Goal: Task Accomplishment & Management: Manage account settings

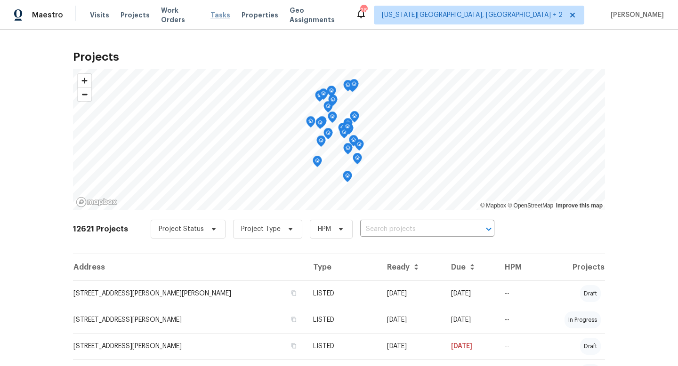
click at [219, 16] on span "Tasks" at bounding box center [220, 15] width 20 height 7
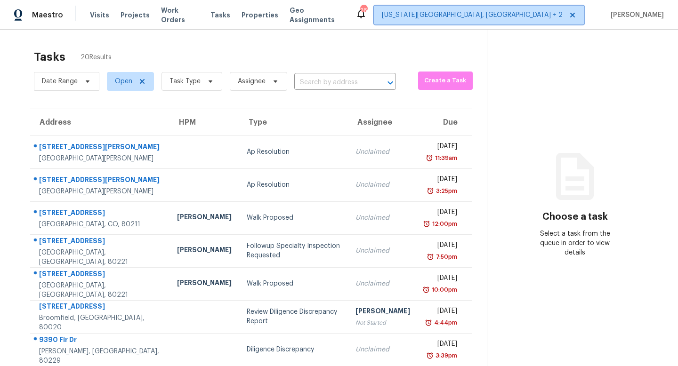
click at [533, 16] on span "Colorado Springs, CO + 2" at bounding box center [472, 14] width 181 height 9
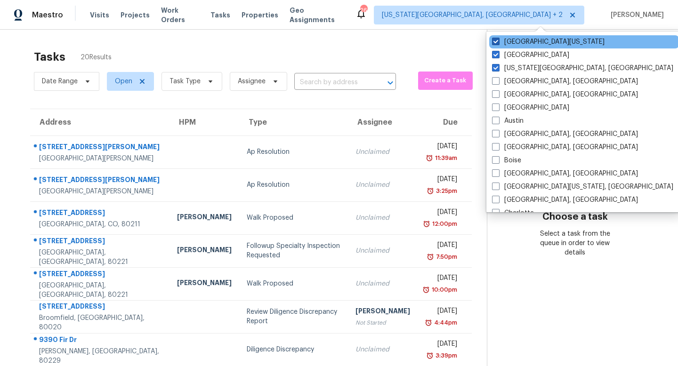
click at [498, 42] on span at bounding box center [496, 42] width 8 height 8
click at [498, 42] on input "Northern Colorado" at bounding box center [495, 40] width 6 height 6
checkbox input "false"
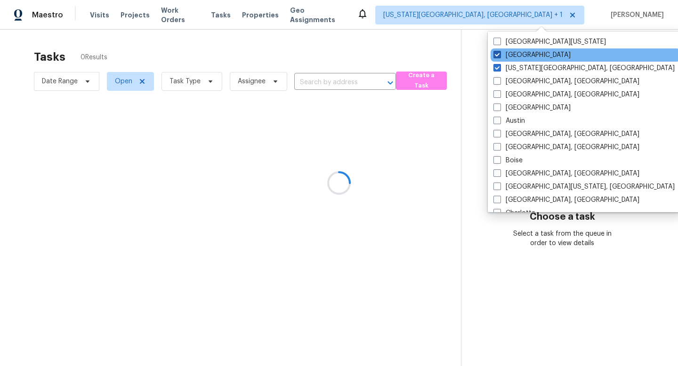
click at [498, 54] on span at bounding box center [497, 55] width 8 height 8
click at [498, 54] on input "Denver" at bounding box center [496, 53] width 6 height 6
checkbox input "false"
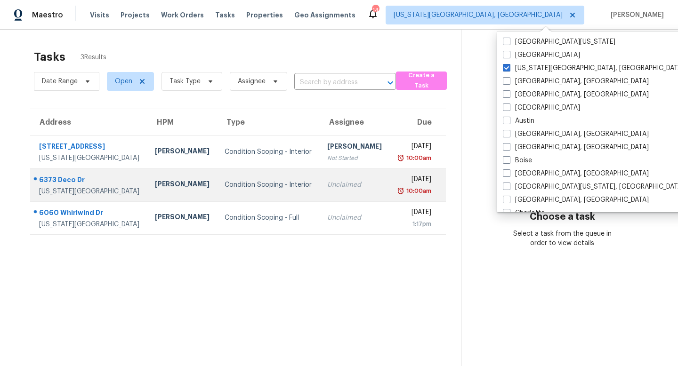
click at [48, 178] on div "6373 Deco Dr" at bounding box center [89, 181] width 101 height 12
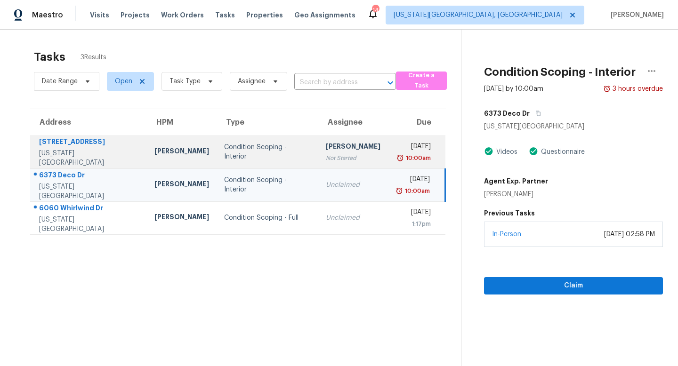
click at [73, 145] on div "[STREET_ADDRESS]" at bounding box center [89, 143] width 100 height 12
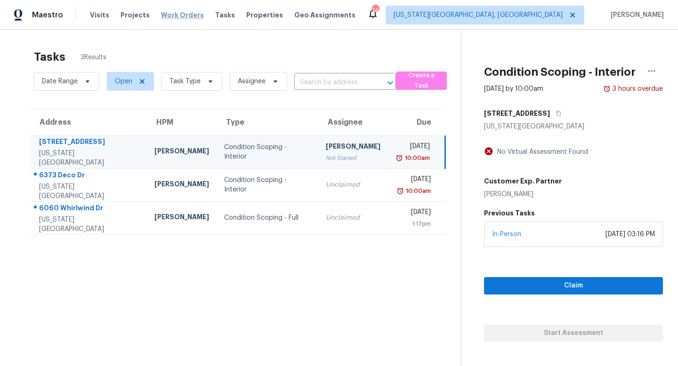
click at [171, 17] on span "Work Orders" at bounding box center [182, 14] width 43 height 9
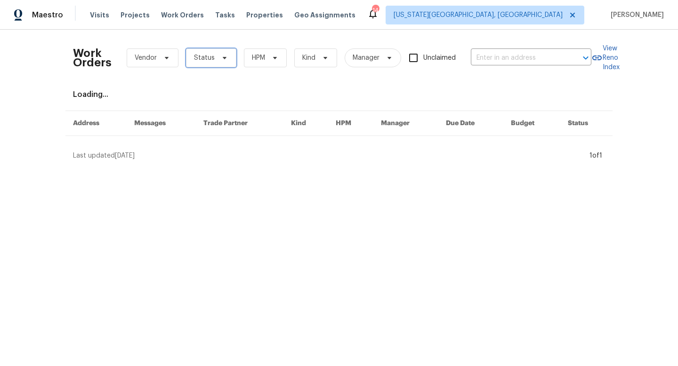
click at [212, 54] on span "Status" at bounding box center [204, 57] width 21 height 9
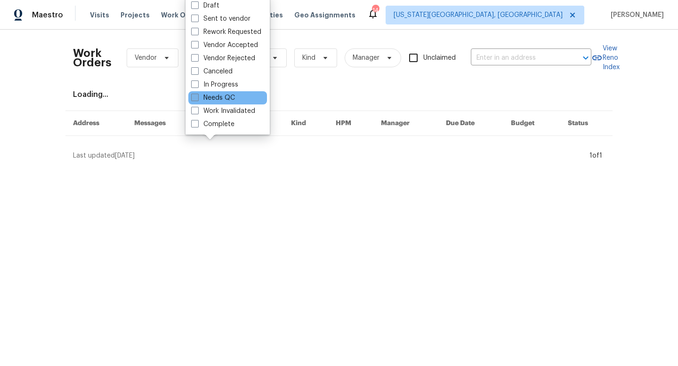
click at [201, 99] on label "Needs QC" at bounding box center [213, 97] width 44 height 9
click at [197, 99] on input "Needs QC" at bounding box center [194, 96] width 6 height 6
checkbox input "true"
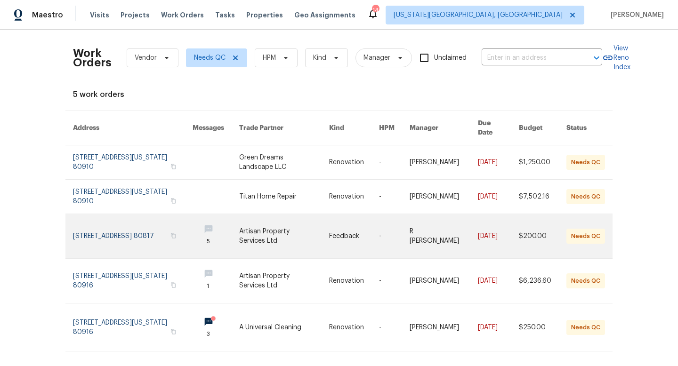
scroll to position [7, 0]
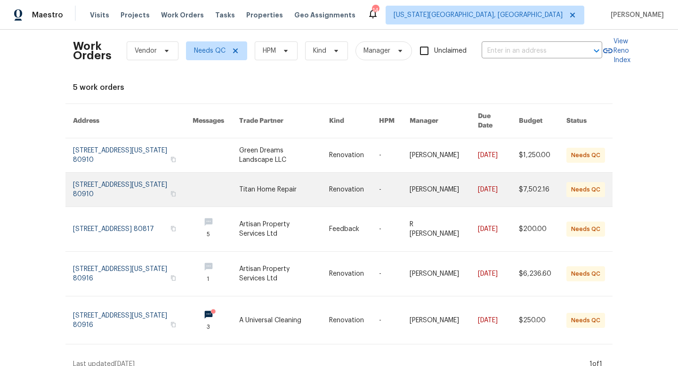
click at [278, 183] on link at bounding box center [284, 190] width 90 height 34
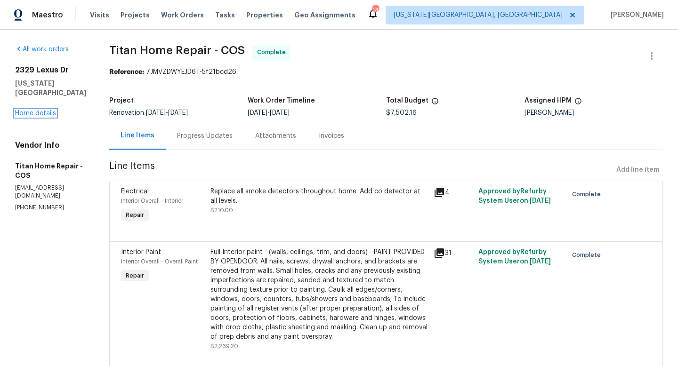
click at [36, 114] on link "Home details" at bounding box center [35, 113] width 41 height 7
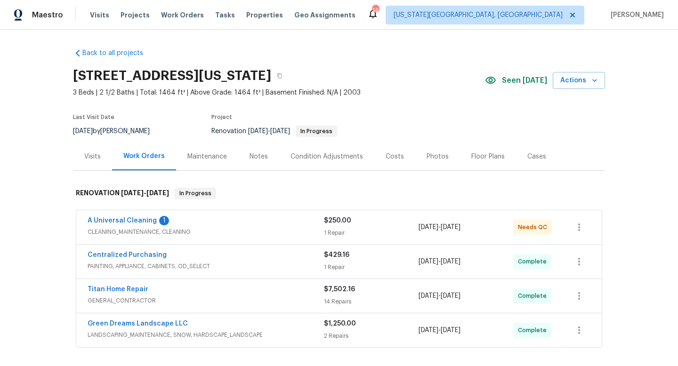
click at [280, 224] on div "A Universal Cleaning 1" at bounding box center [206, 221] width 236 height 11
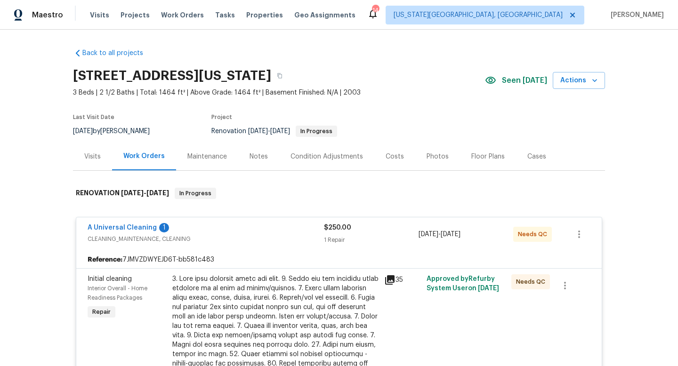
click at [279, 304] on div at bounding box center [275, 373] width 206 height 198
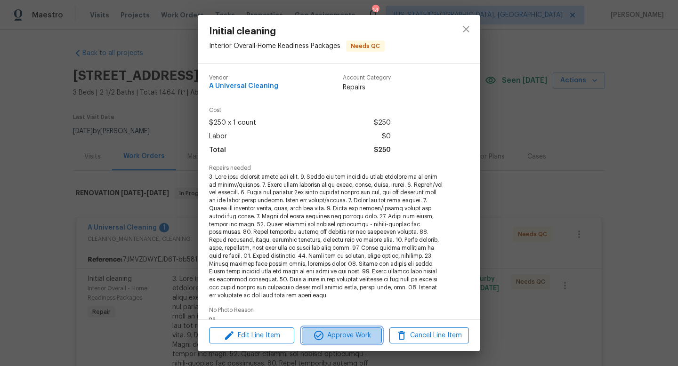
click at [322, 341] on button "Approve Work" at bounding box center [342, 336] width 80 height 16
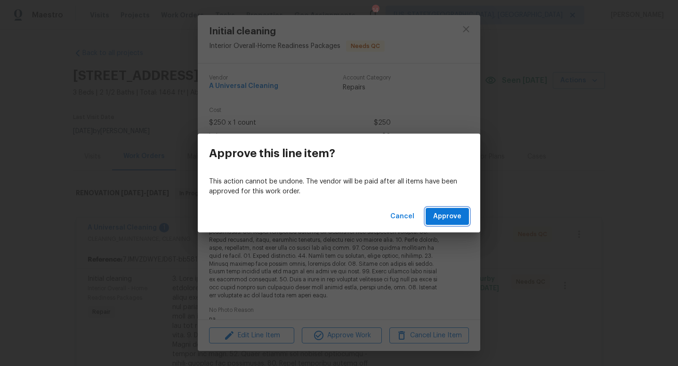
click at [447, 209] on button "Approve" at bounding box center [447, 216] width 43 height 17
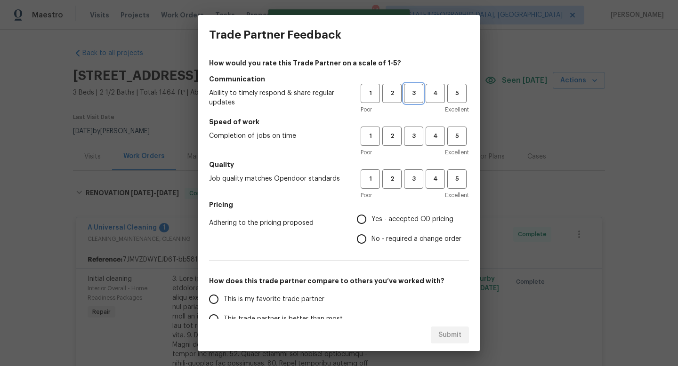
click at [414, 95] on span "3" at bounding box center [413, 93] width 17 height 11
click at [416, 136] on span "3" at bounding box center [413, 136] width 17 height 11
click at [413, 169] on button "3" at bounding box center [413, 178] width 19 height 19
click at [360, 219] on input "Yes - accepted OD pricing" at bounding box center [362, 220] width 20 height 20
radio input "true"
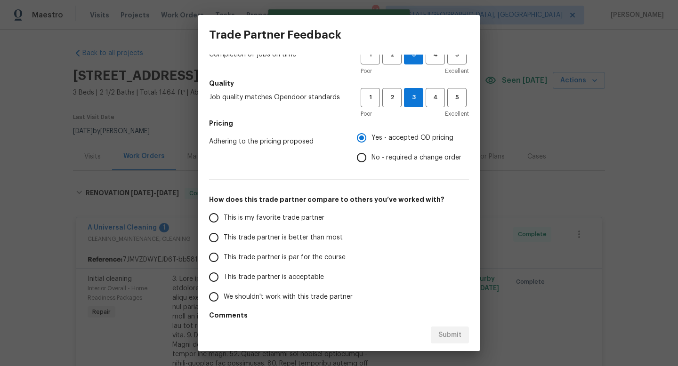
scroll to position [112, 0]
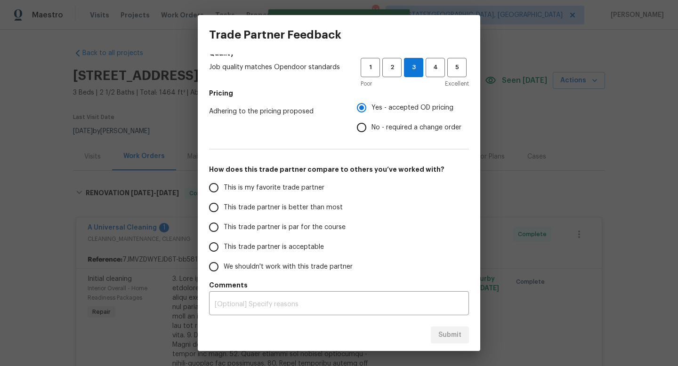
click at [242, 223] on span "This trade partner is par for the course" at bounding box center [285, 228] width 122 height 10
click at [224, 222] on input "This trade partner is par for the course" at bounding box center [214, 228] width 20 height 20
click at [440, 328] on button "Submit" at bounding box center [450, 335] width 38 height 17
radio input "true"
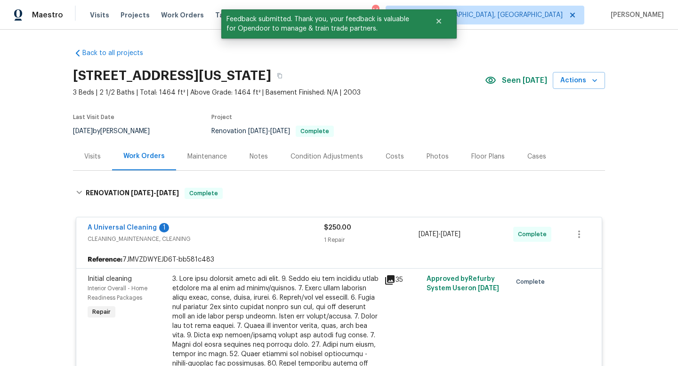
click at [264, 155] on div "Notes" at bounding box center [259, 156] width 18 height 9
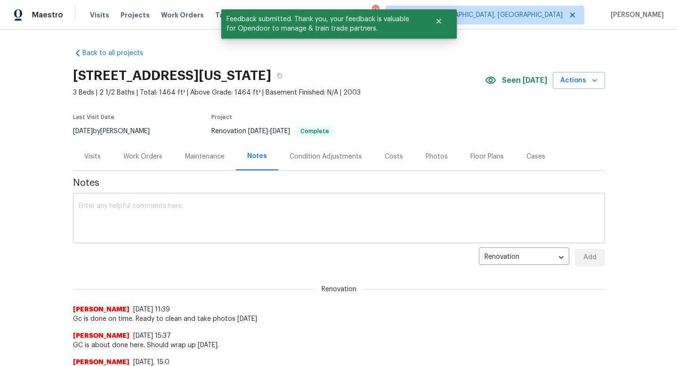
click at [212, 219] on textarea at bounding box center [339, 219] width 521 height 33
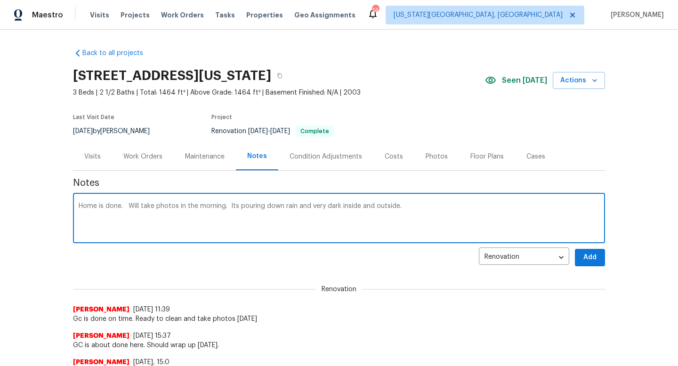
type textarea "Home is done. Will take photos in the morning. Its pouring down rain and very d…"
click at [593, 258] on span "Add" at bounding box center [589, 258] width 15 height 12
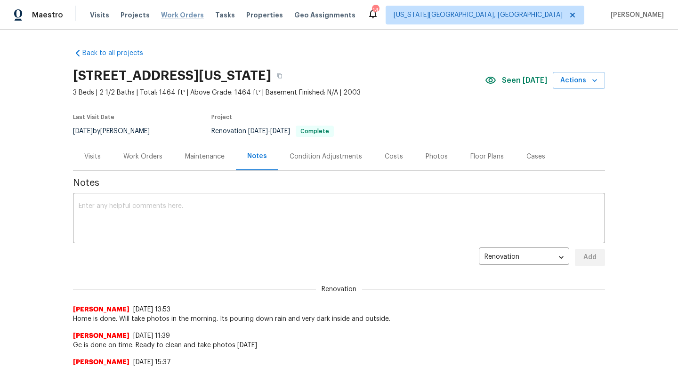
click at [183, 12] on span "Work Orders" at bounding box center [182, 14] width 43 height 9
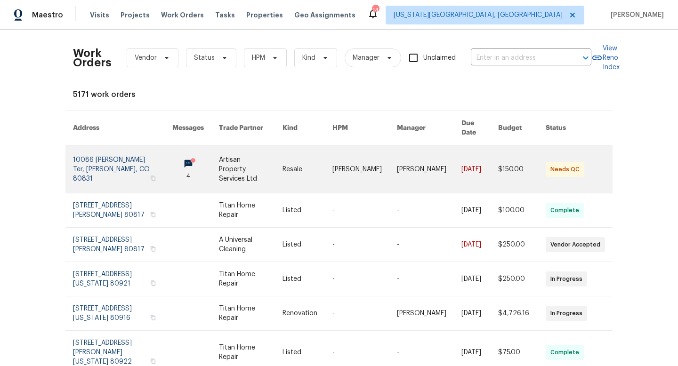
click at [250, 156] on link at bounding box center [251, 169] width 64 height 48
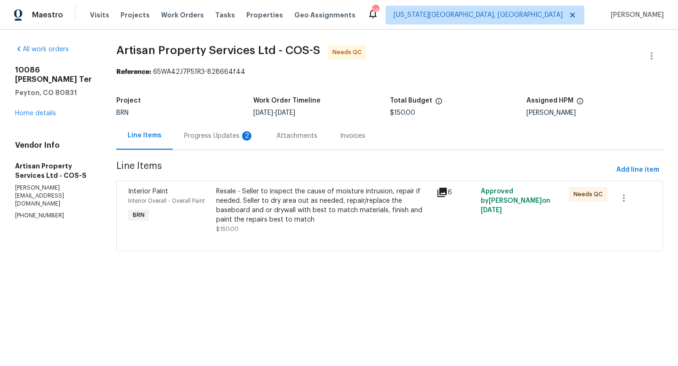
click at [262, 202] on div "Resale - Seller to inspect the cause of moisture intrusion, repair if needed. S…" at bounding box center [323, 206] width 215 height 38
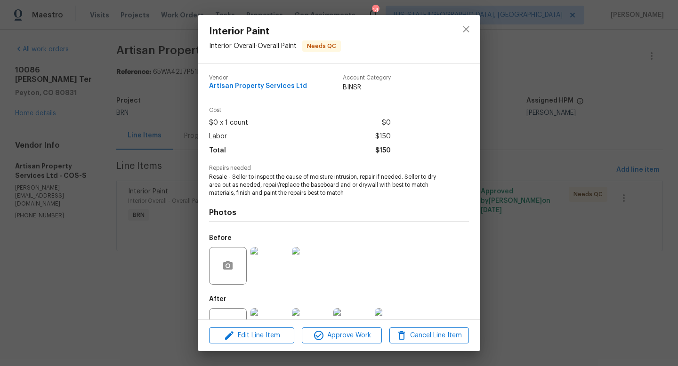
scroll to position [36, 0]
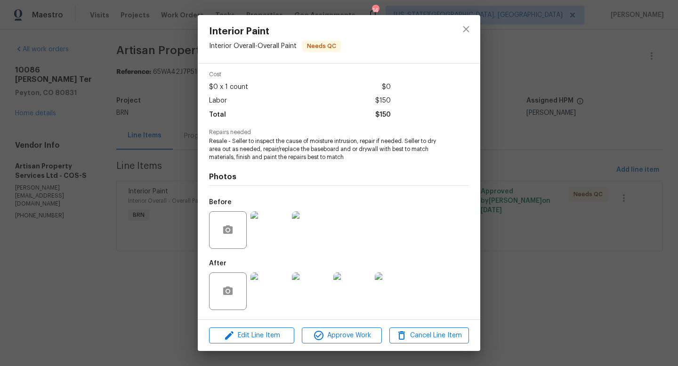
click at [271, 299] on img at bounding box center [269, 292] width 38 height 38
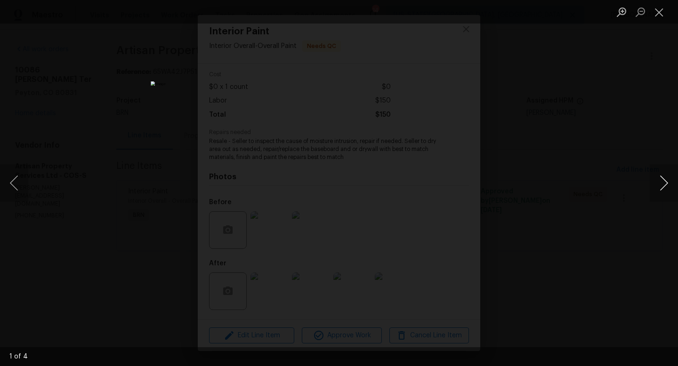
click at [665, 185] on button "Next image" at bounding box center [664, 183] width 28 height 38
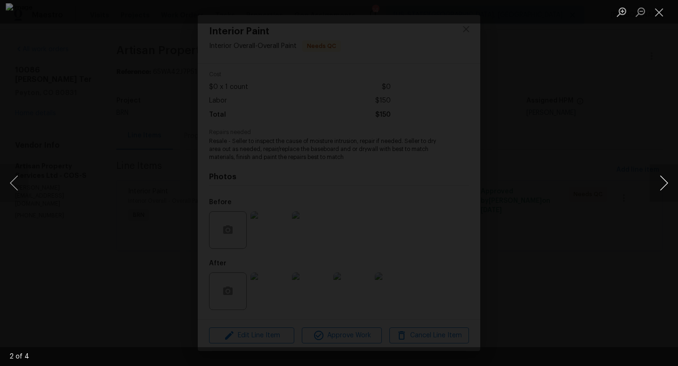
click at [665, 185] on button "Next image" at bounding box center [664, 183] width 28 height 38
click at [661, 10] on button "Close lightbox" at bounding box center [659, 12] width 19 height 16
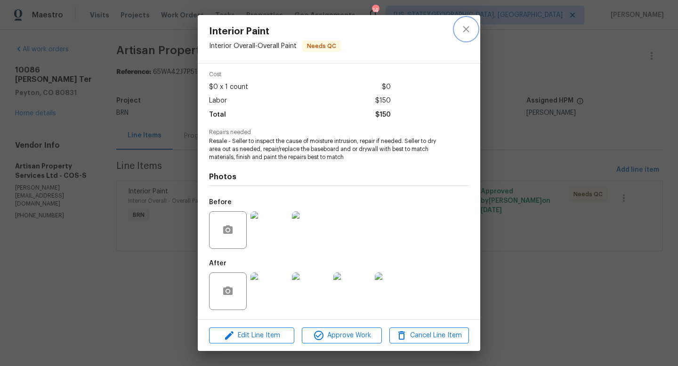
click at [466, 28] on icon "close" at bounding box center [465, 29] width 11 height 11
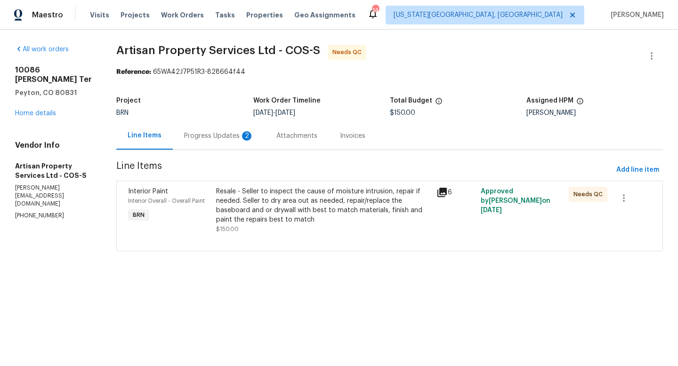
click at [197, 140] on div "Progress Updates 2" at bounding box center [219, 135] width 70 height 9
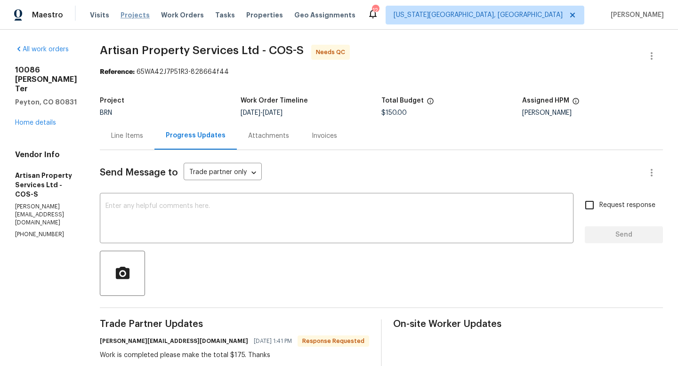
click at [130, 14] on span "Projects" at bounding box center [135, 14] width 29 height 9
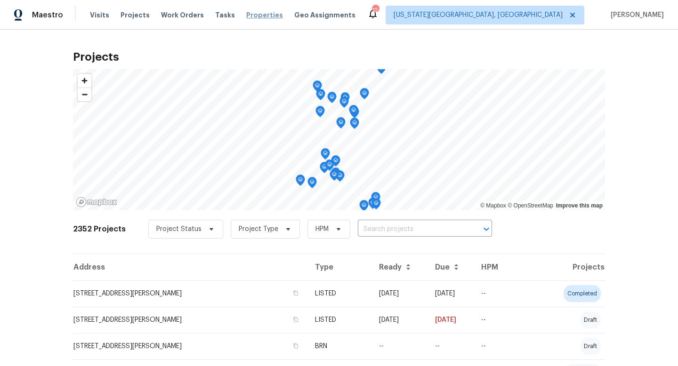
click at [255, 16] on span "Properties" at bounding box center [264, 14] width 37 height 9
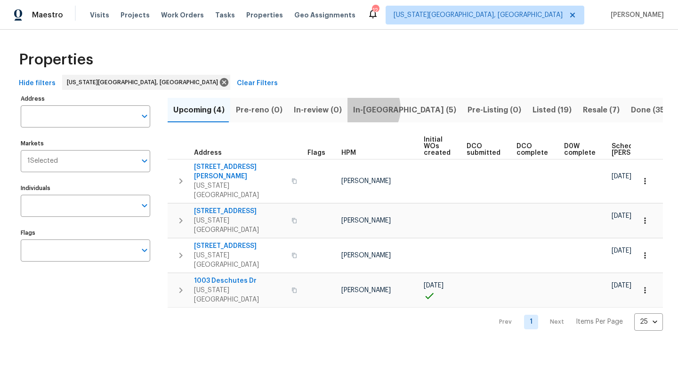
click at [356, 108] on span "In-reno (5)" at bounding box center [404, 110] width 103 height 13
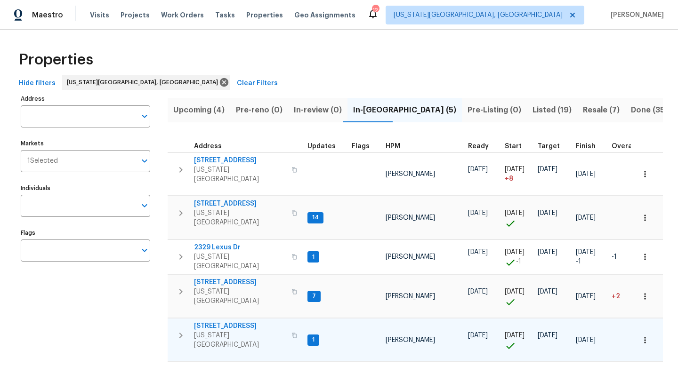
click at [219, 322] on span "[STREET_ADDRESS]" at bounding box center [240, 326] width 92 height 9
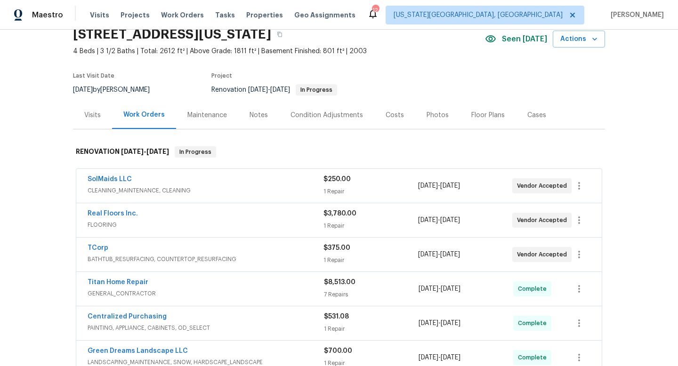
scroll to position [107, 0]
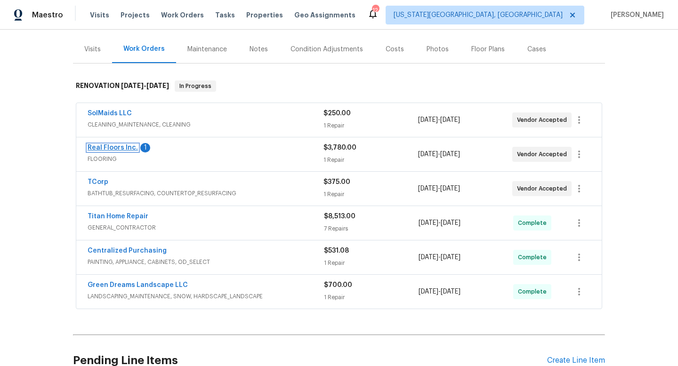
click at [112, 147] on link "Real Floors Inc." at bounding box center [113, 148] width 50 height 7
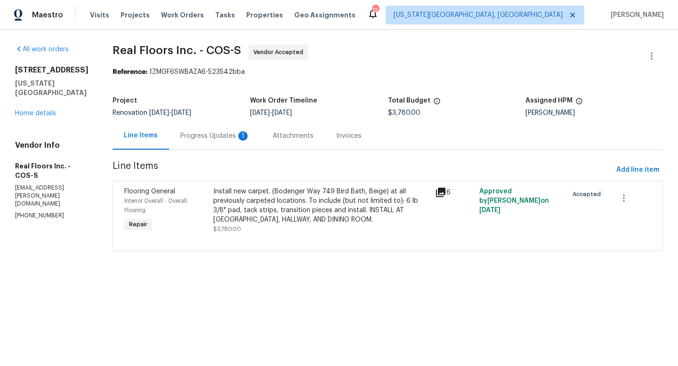
click at [225, 136] on div "Progress Updates 1" at bounding box center [215, 135] width 70 height 9
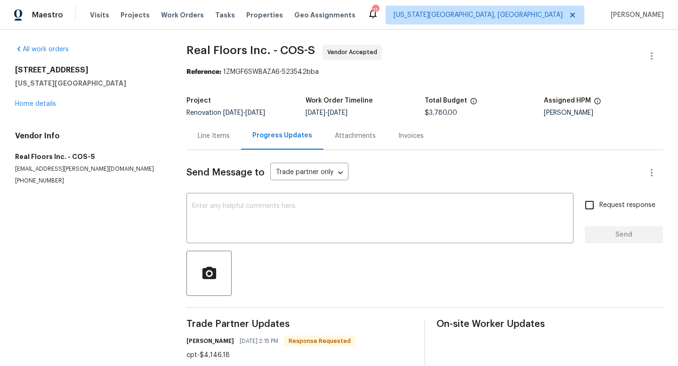
scroll to position [20, 0]
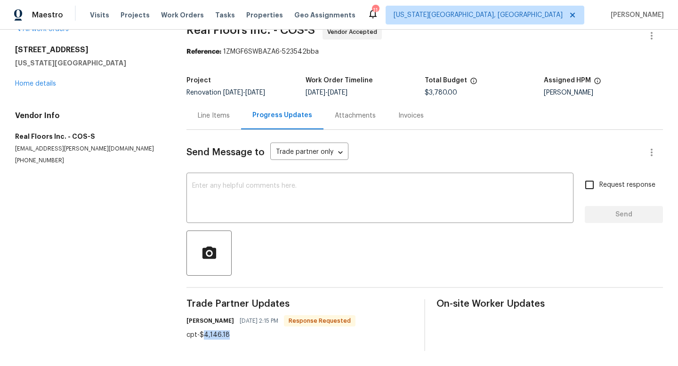
drag, startPoint x: 227, startPoint y: 335, endPoint x: 203, endPoint y: 334, distance: 24.0
click at [203, 334] on div "cpt-$4,146.18" at bounding box center [270, 335] width 169 height 9
copy div "4,146.18"
click at [212, 113] on div "Line Items" at bounding box center [214, 115] width 32 height 9
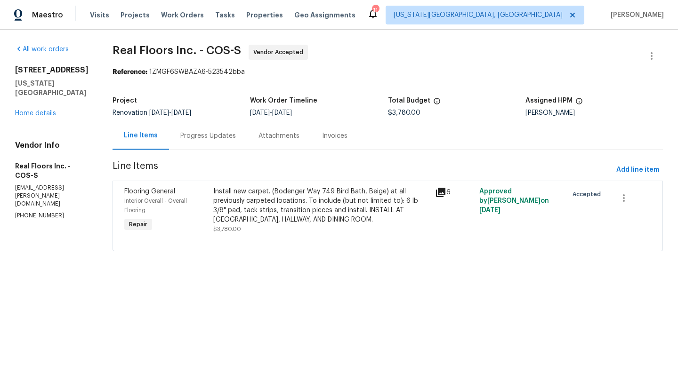
click at [252, 208] on div "Install new carpet. (Bodenger Way 749 Bird Bath, Beige) at all previously carpe…" at bounding box center [321, 206] width 216 height 38
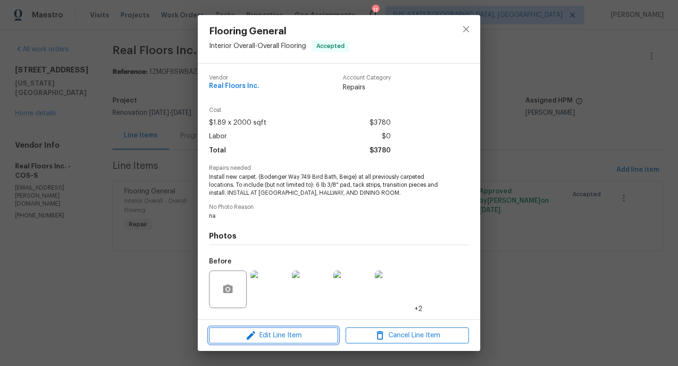
click at [253, 336] on icon "button" at bounding box center [250, 335] width 11 height 11
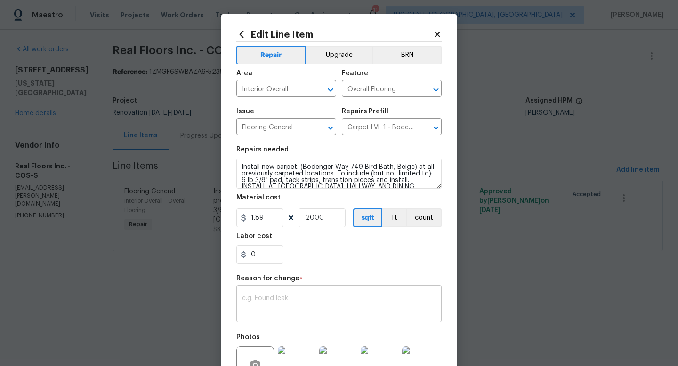
click at [270, 297] on textarea at bounding box center [339, 305] width 194 height 20
paste textarea "4,146.18"
type textarea "4,146.18"
drag, startPoint x: 271, startPoint y: 218, endPoint x: 230, endPoint y: 217, distance: 40.5
click at [230, 217] on div "Edit Line Item Repair Upgrade BRN Area Interior Overall ​ Feature Overall Floor…" at bounding box center [338, 236] width 235 height 445
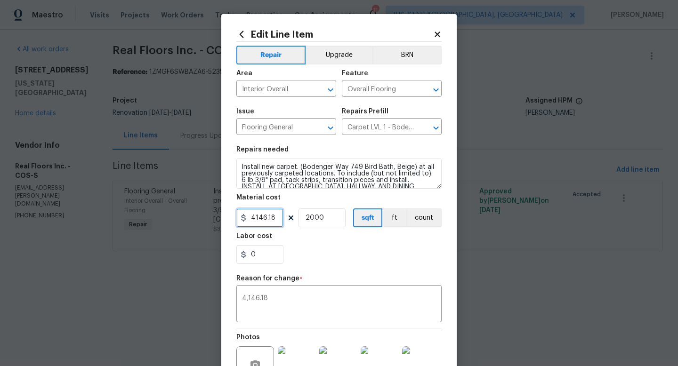
type input "4146.18"
drag, startPoint x: 347, startPoint y: 218, endPoint x: 297, endPoint y: 218, distance: 49.9
click at [297, 218] on div "4146.18 2000 sqft ft count" at bounding box center [338, 218] width 205 height 19
click at [337, 226] on input "2000" at bounding box center [322, 218] width 47 height 19
type input "1"
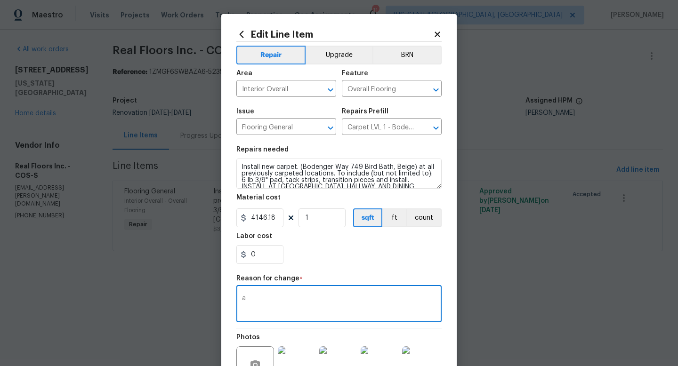
drag, startPoint x: 281, startPoint y: 296, endPoint x: 222, endPoint y: 294, distance: 58.9
type textarea "d"
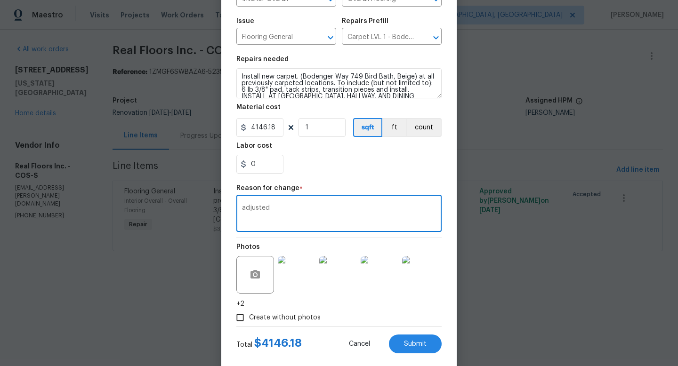
scroll to position [107, 0]
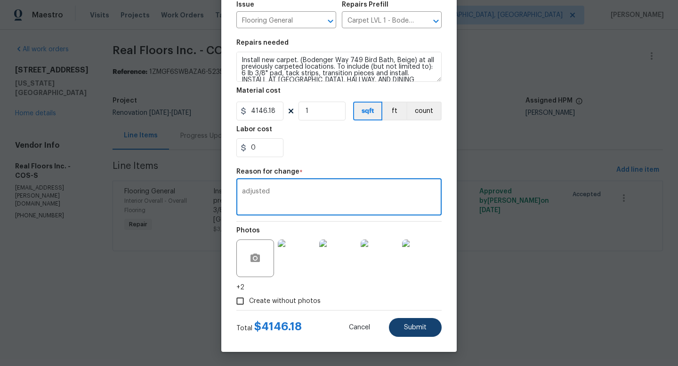
type textarea "adjusted"
click at [416, 329] on span "Submit" at bounding box center [415, 327] width 23 height 7
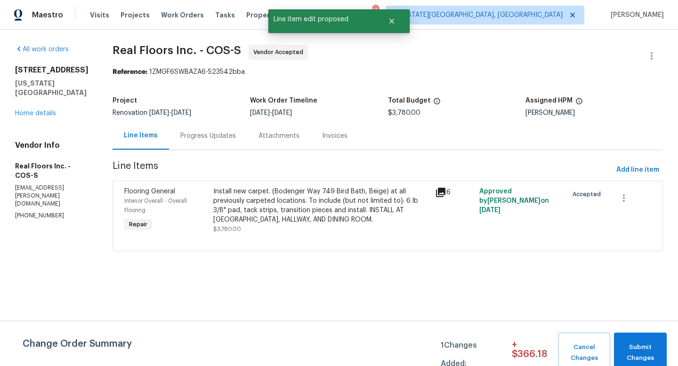
scroll to position [0, 0]
click at [635, 357] on span "Submit Changes" at bounding box center [640, 353] width 43 height 22
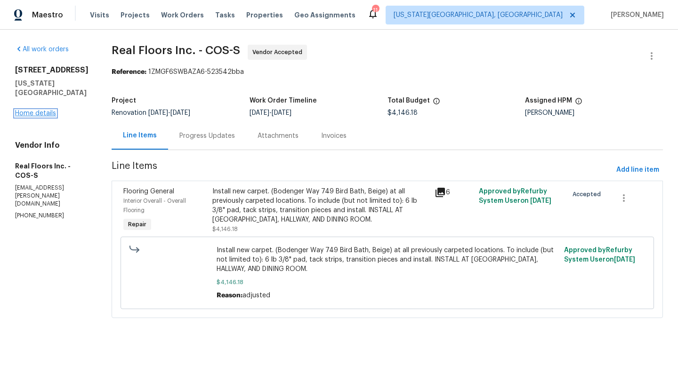
click at [35, 117] on link "Home details" at bounding box center [35, 113] width 41 height 7
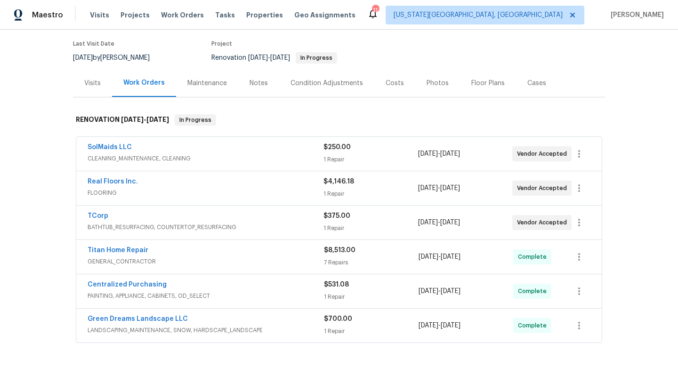
scroll to position [140, 0]
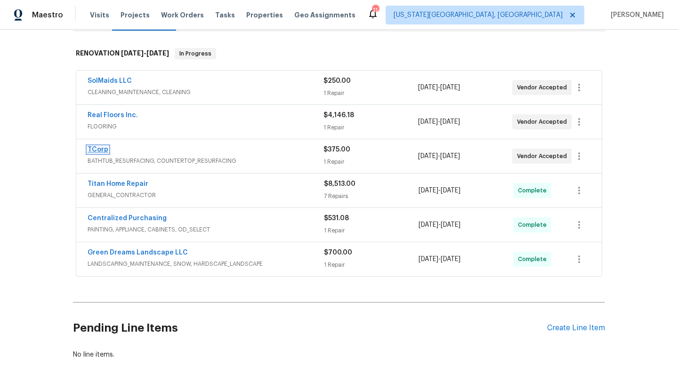
click at [99, 151] on link "TCorp" at bounding box center [98, 149] width 21 height 7
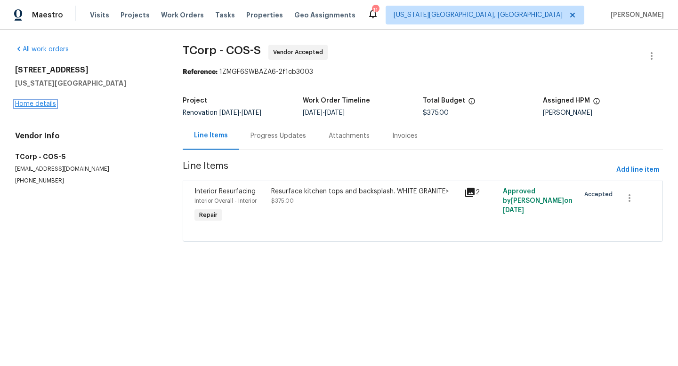
click at [30, 103] on link "Home details" at bounding box center [35, 104] width 41 height 7
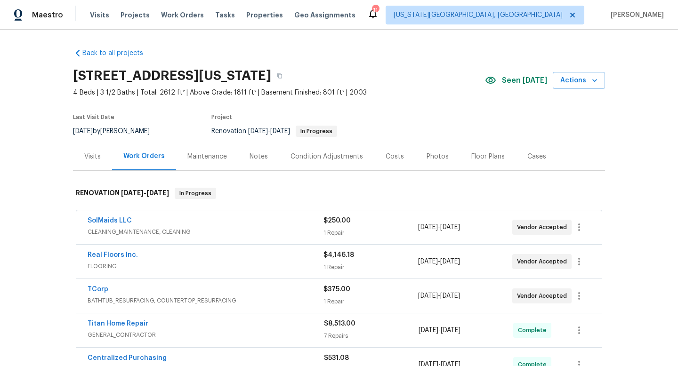
click at [253, 153] on div "Notes" at bounding box center [259, 156] width 18 height 9
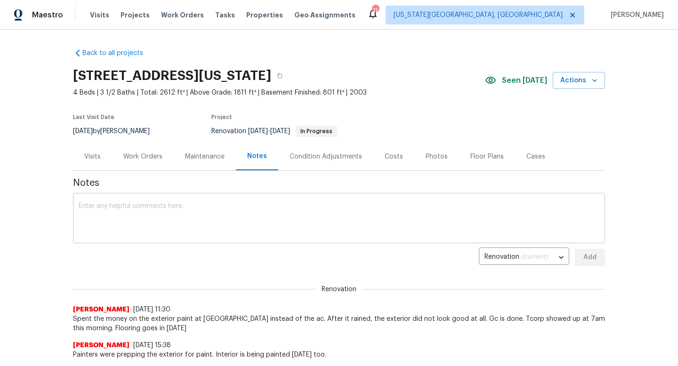
click at [202, 218] on textarea at bounding box center [339, 219] width 521 height 33
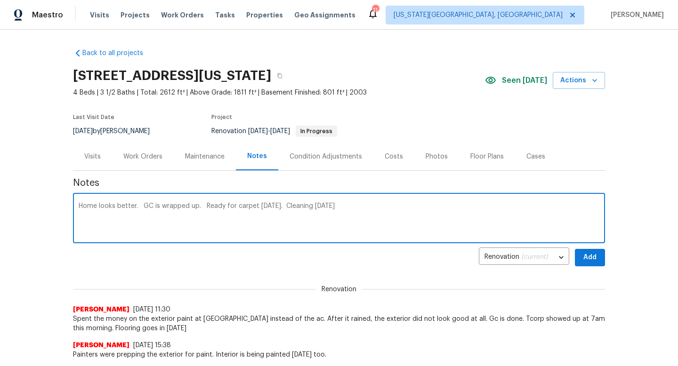
type textarea "Home looks better. GC is wrapped up. Ready for carpet [DATE]. Cleaning [DATE]"
click at [595, 259] on span "Add" at bounding box center [589, 258] width 15 height 12
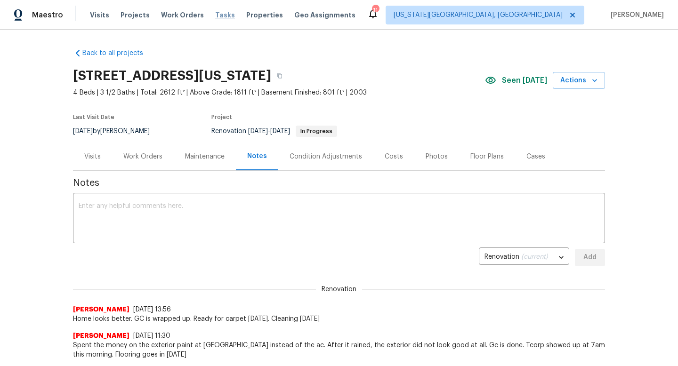
click at [216, 15] on span "Tasks" at bounding box center [225, 15] width 20 height 7
